Goal: Transaction & Acquisition: Purchase product/service

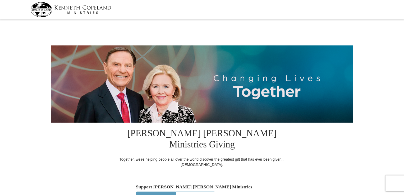
select select "MN"
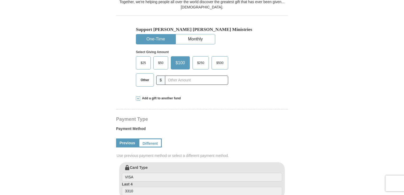
scroll to position [159, 0]
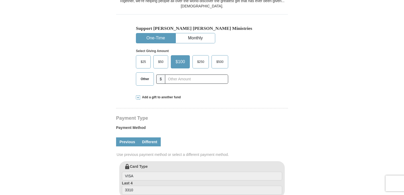
click at [152, 137] on link "Different" at bounding box center [150, 141] width 22 height 9
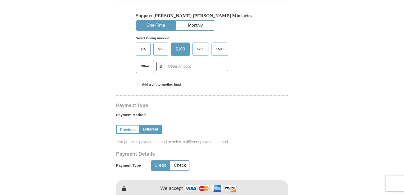
scroll to position [185, 0]
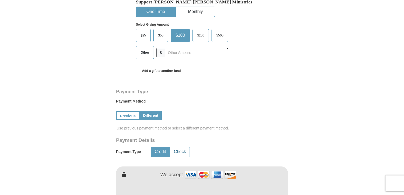
click at [180, 147] on button "Check" at bounding box center [179, 152] width 19 height 10
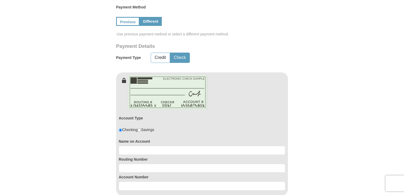
scroll to position [291, 0]
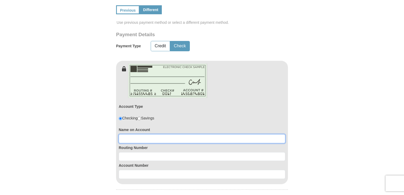
click at [130, 134] on input at bounding box center [202, 138] width 167 height 9
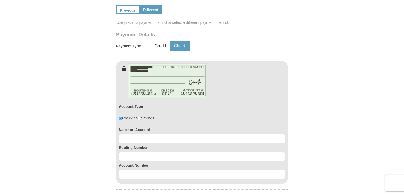
click at [58, 140] on form "[PERSON_NAME] [PERSON_NAME] Ministries Giving Together, we're helping people al…" at bounding box center [201, 81] width 301 height 703
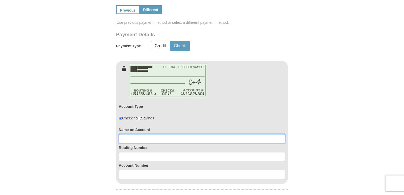
click at [127, 134] on input at bounding box center [202, 138] width 167 height 9
paste input "[PERSON_NAME]"
type input "[PERSON_NAME]"
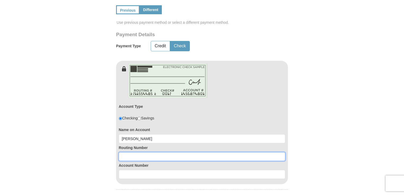
click at [127, 152] on input at bounding box center [202, 156] width 167 height 9
click at [124, 152] on input at bounding box center [202, 156] width 167 height 9
paste input "091914370"
type input "091914370"
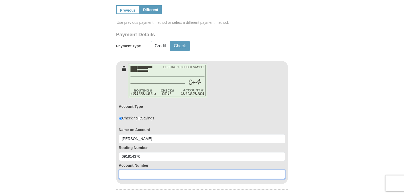
click at [128, 170] on input at bounding box center [202, 174] width 167 height 9
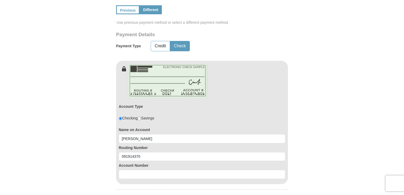
click at [51, 153] on form "[PERSON_NAME] [PERSON_NAME] Ministries Giving Together, we're helping people al…" at bounding box center [201, 81] width 301 height 703
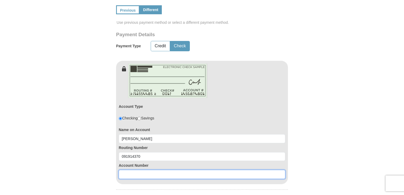
click at [126, 170] on input at bounding box center [202, 174] width 167 height 9
paste input "339784"
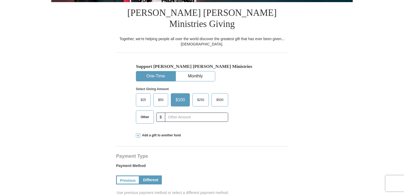
scroll to position [132, 0]
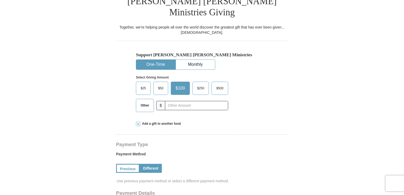
type input "339784"
click at [144, 102] on span "Other" at bounding box center [145, 106] width 14 height 8
click at [0, 0] on input "Other" at bounding box center [0, 0] width 0 height 0
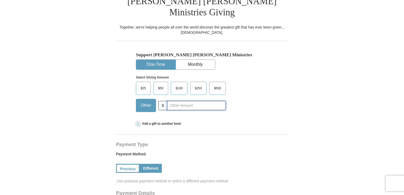
click at [181, 101] on input "text" at bounding box center [196, 105] width 59 height 9
type input "139"
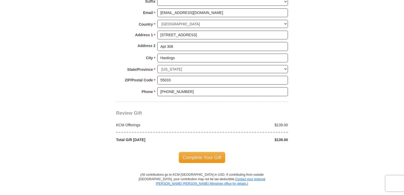
scroll to position [529, 0]
click at [206, 152] on span "Complete Your Gift" at bounding box center [202, 157] width 47 height 11
